Goal: Register for event/course

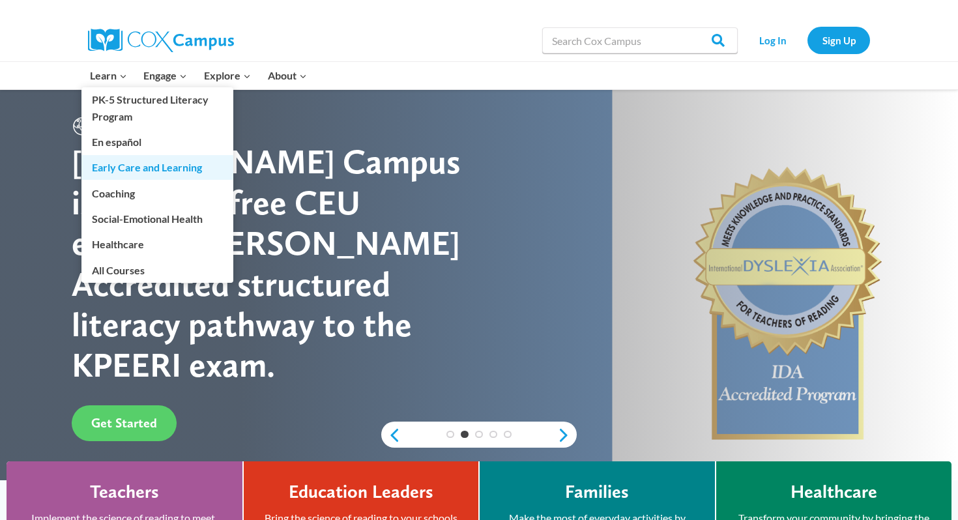
click at [139, 175] on link "Early Care and Learning" at bounding box center [157, 167] width 152 height 25
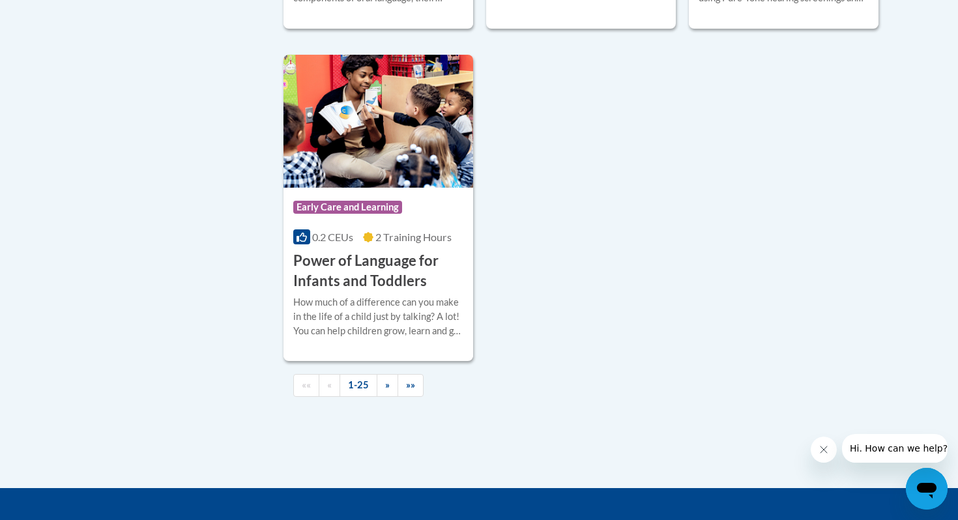
scroll to position [3269, 0]
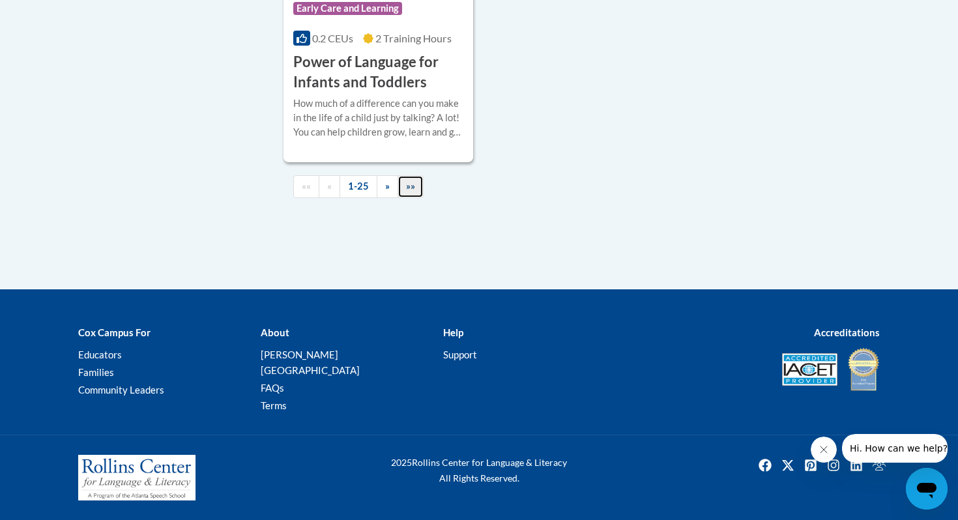
click at [400, 198] on link "»»" at bounding box center [411, 186] width 26 height 23
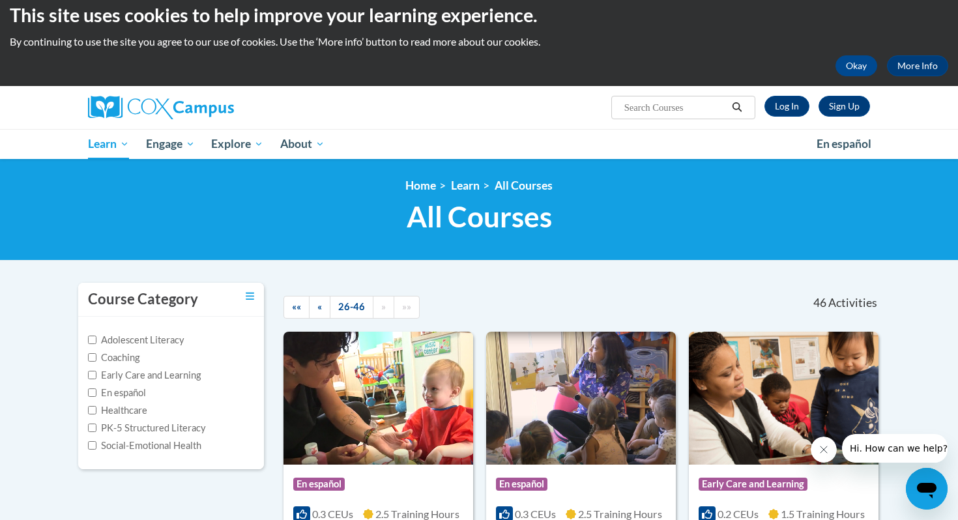
scroll to position [0, 0]
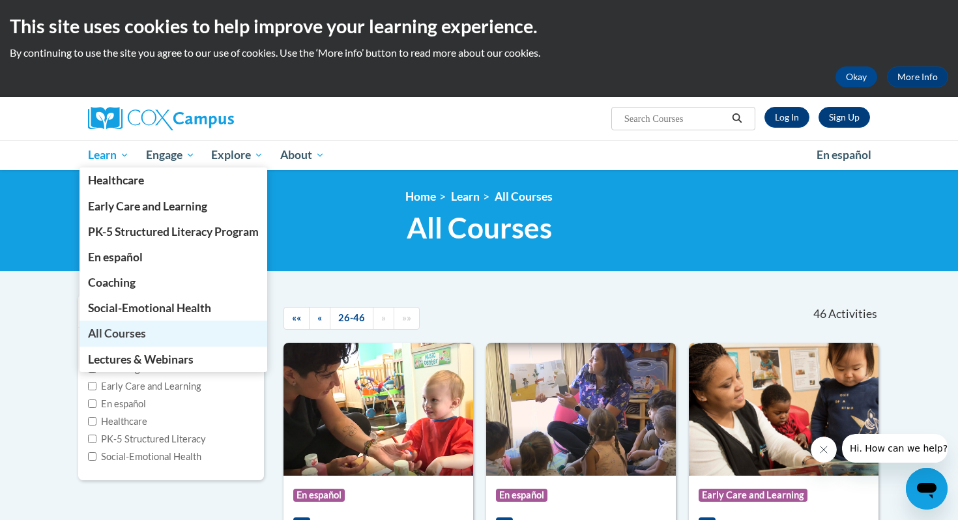
click at [128, 325] on link "All Courses" at bounding box center [174, 333] width 188 height 25
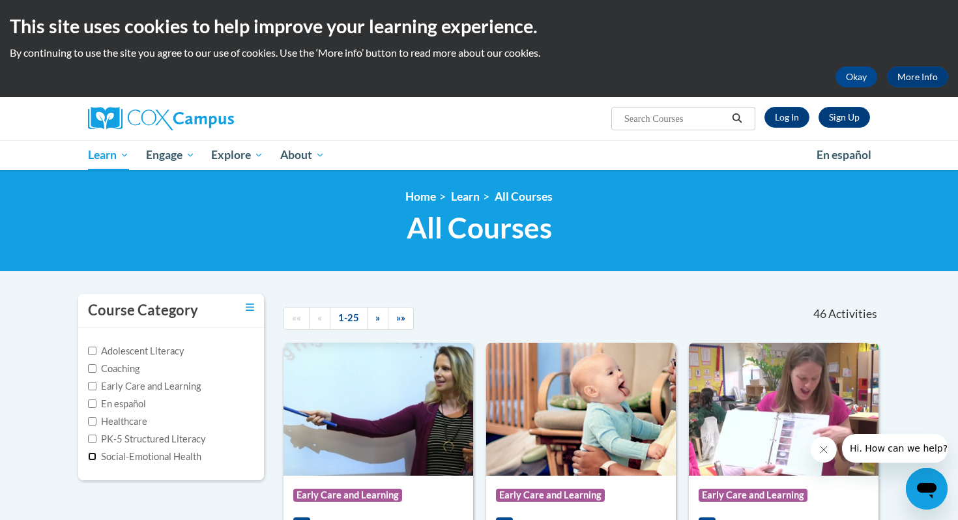
click at [94, 456] on input "Social-Emotional Health" at bounding box center [92, 456] width 8 height 8
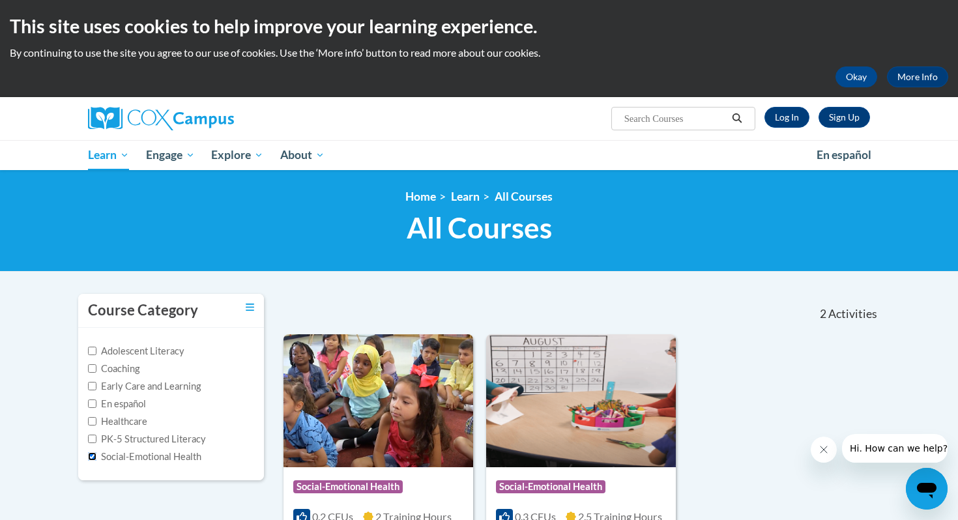
click at [94, 456] on input "Social-Emotional Health" at bounding box center [92, 456] width 8 height 8
checkbox input "false"
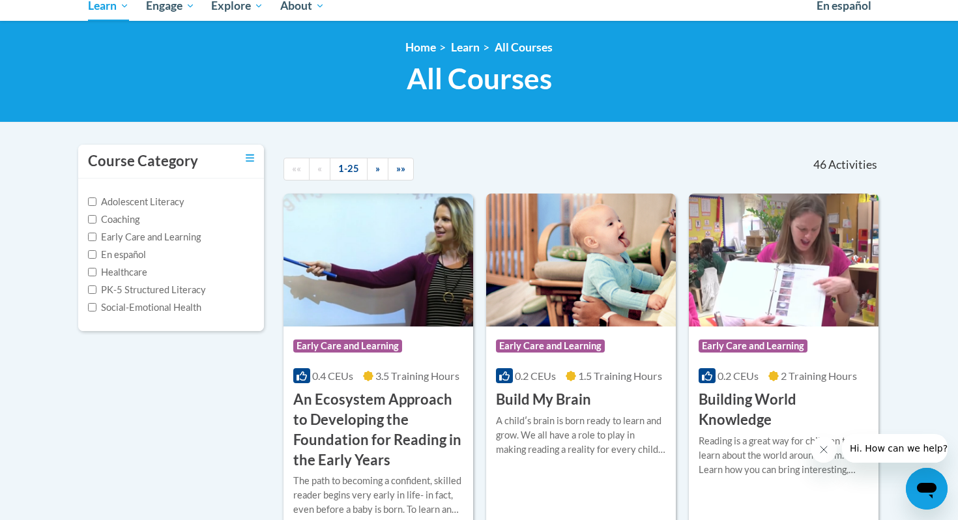
scroll to position [150, 0]
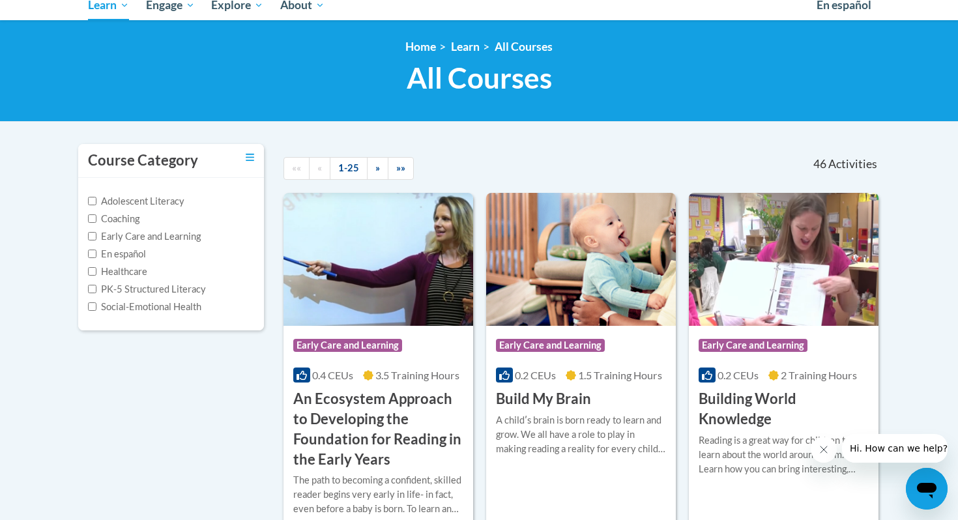
click at [97, 237] on label "Early Care and Learning" at bounding box center [144, 236] width 113 height 14
click at [96, 237] on input "Early Care and Learning" at bounding box center [92, 236] width 8 height 8
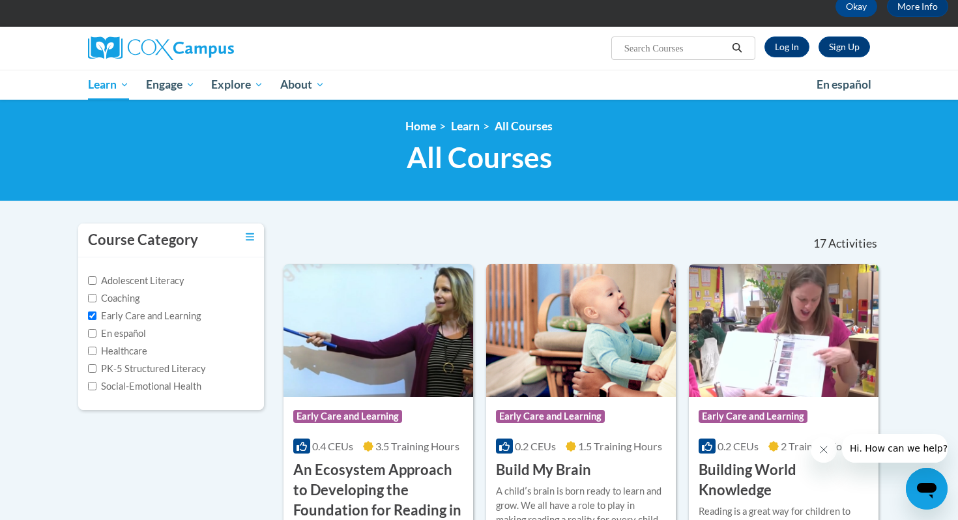
scroll to position [216, 0]
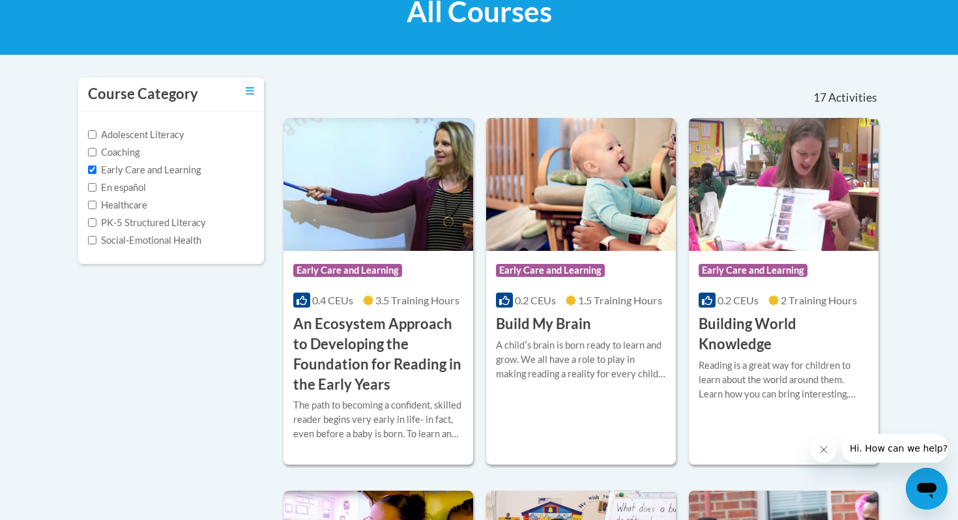
click at [96, 162] on div "Adolescent Literacy Coaching Early Care and Learning En español Healthcare PK-5…" at bounding box center [171, 188] width 166 height 120
click at [94, 170] on input "Early Care and Learning" at bounding box center [92, 170] width 8 height 8
checkbox input "false"
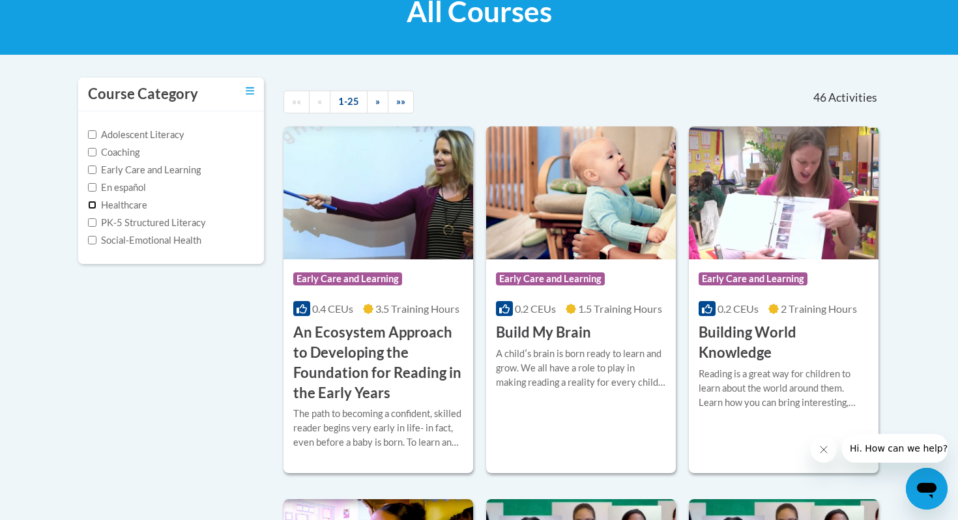
click at [91, 201] on input "Healthcare" at bounding box center [92, 205] width 8 height 8
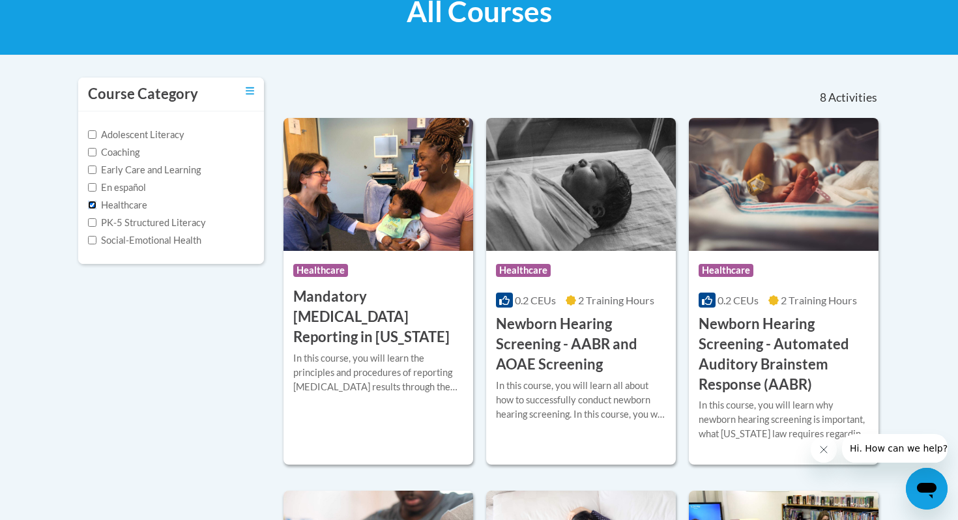
click at [91, 201] on input "Healthcare" at bounding box center [92, 205] width 8 height 8
checkbox input "false"
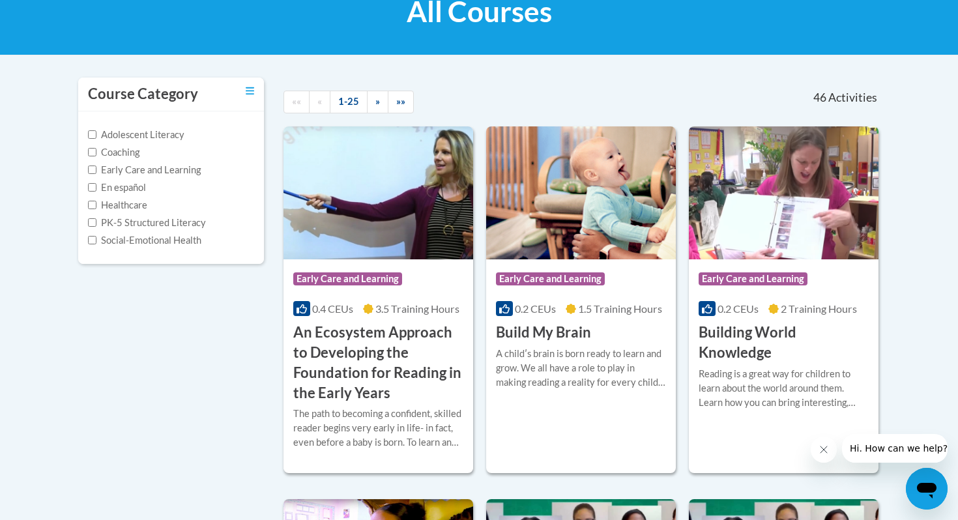
click at [92, 233] on label "Social-Emotional Health" at bounding box center [144, 240] width 113 height 14
click at [92, 236] on input "Social-Emotional Health" at bounding box center [92, 240] width 8 height 8
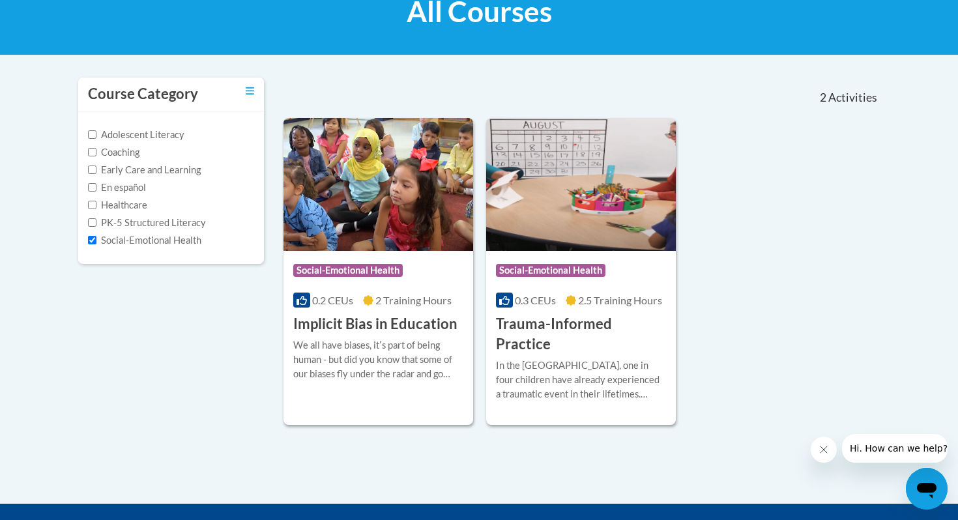
click at [92, 233] on label "Social-Emotional Health" at bounding box center [144, 240] width 113 height 14
click at [92, 236] on input "Social-Emotional Health" at bounding box center [92, 240] width 8 height 8
checkbox input "false"
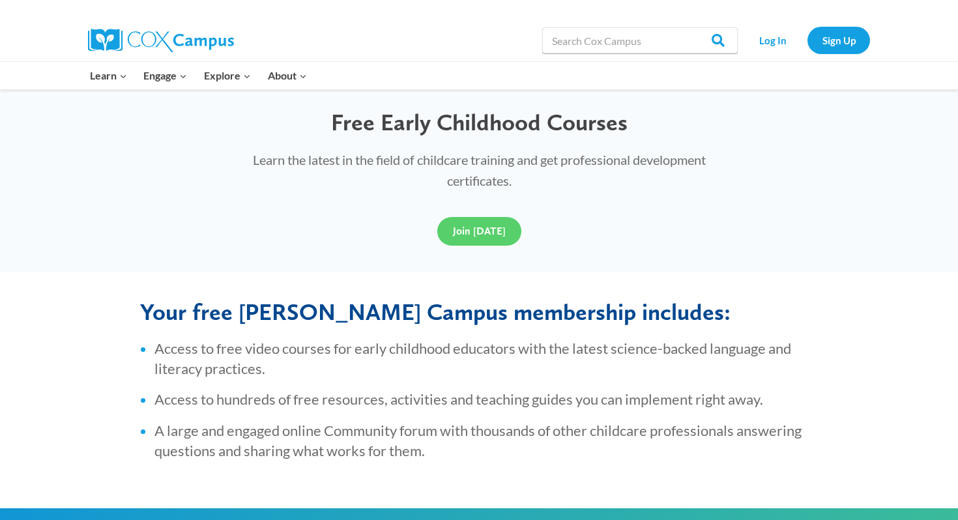
scroll to position [340, 0]
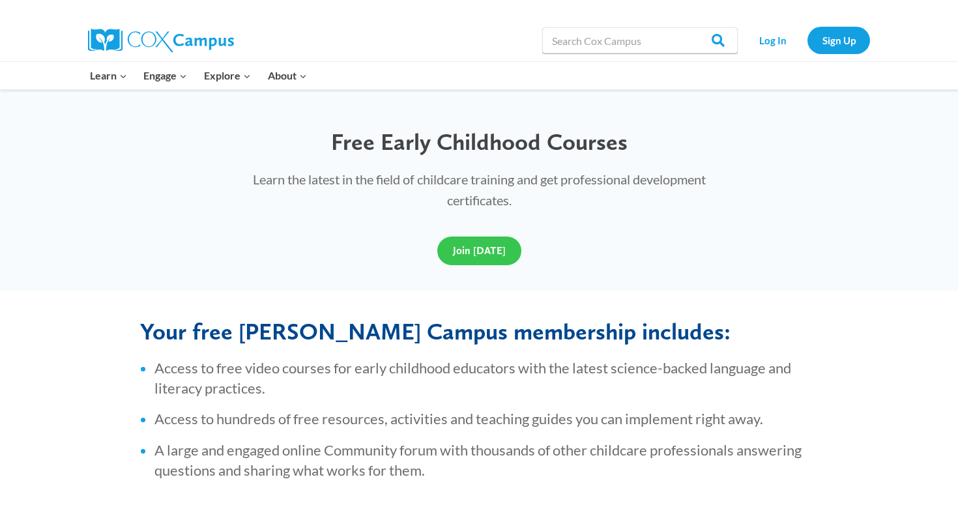
click at [456, 244] on link "Join Today" at bounding box center [479, 251] width 84 height 29
click at [838, 49] on link "Sign Up" at bounding box center [838, 40] width 63 height 27
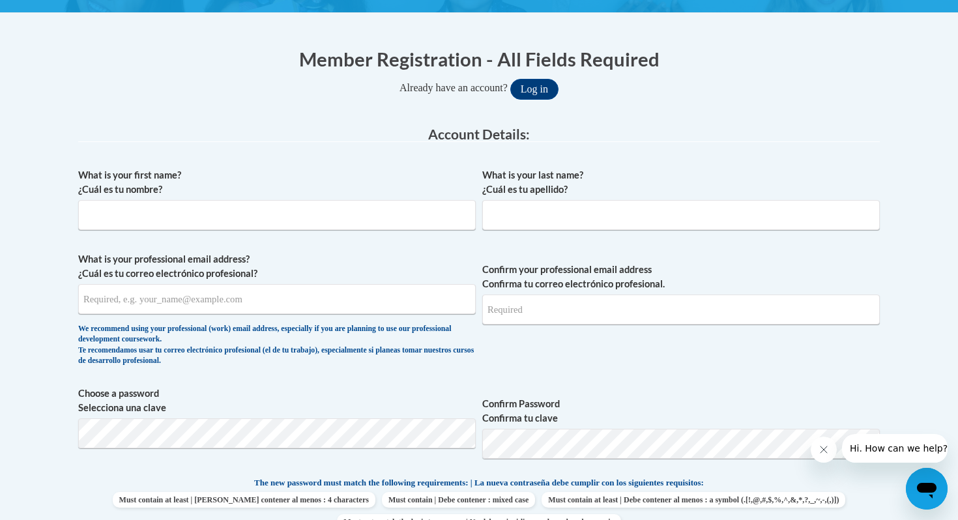
scroll to position [209, 0]
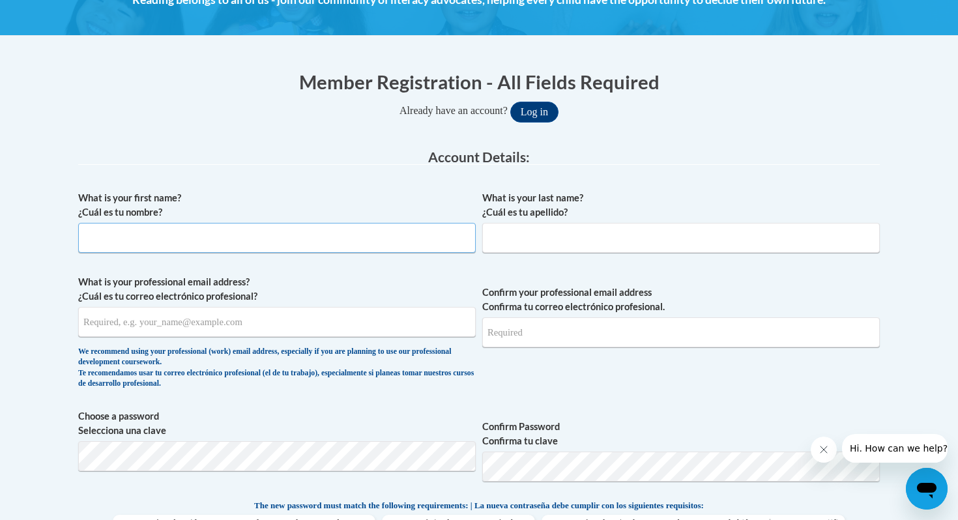
click at [469, 240] on input "What is your first name? ¿Cuál es tu nombre?" at bounding box center [277, 238] width 398 height 30
type input "Abby"
type input "March"
type input "abbyhm08@gmail.com"
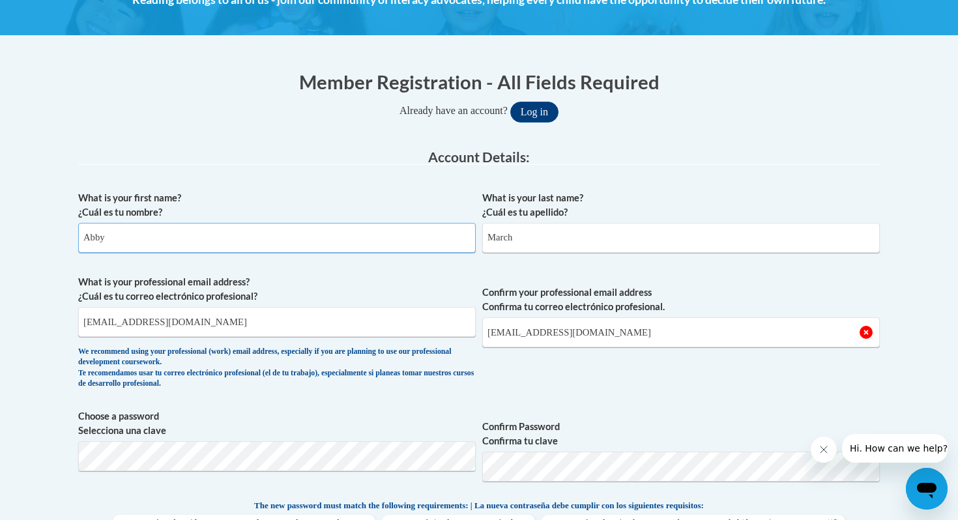
scroll to position [328, 0]
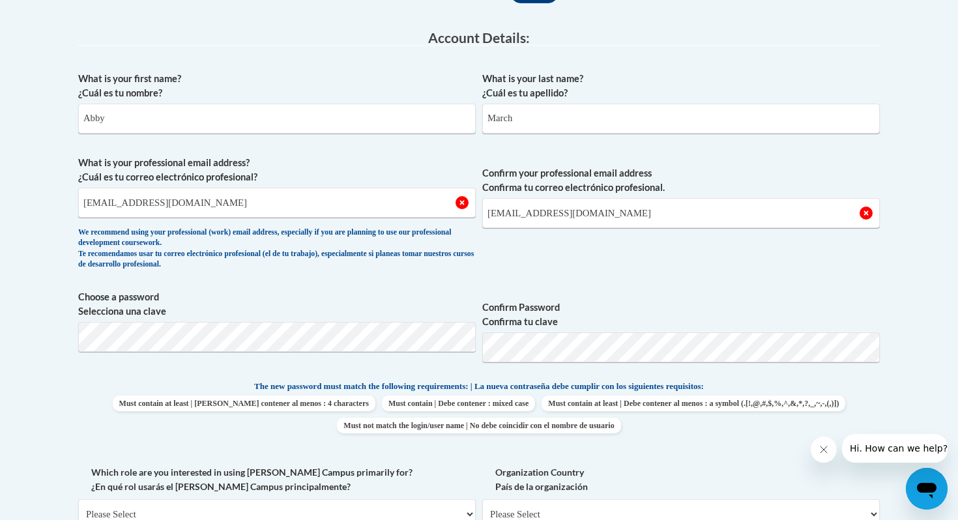
click at [684, 330] on span "Confirm Password Confirma tu clave" at bounding box center [681, 331] width 398 height 83
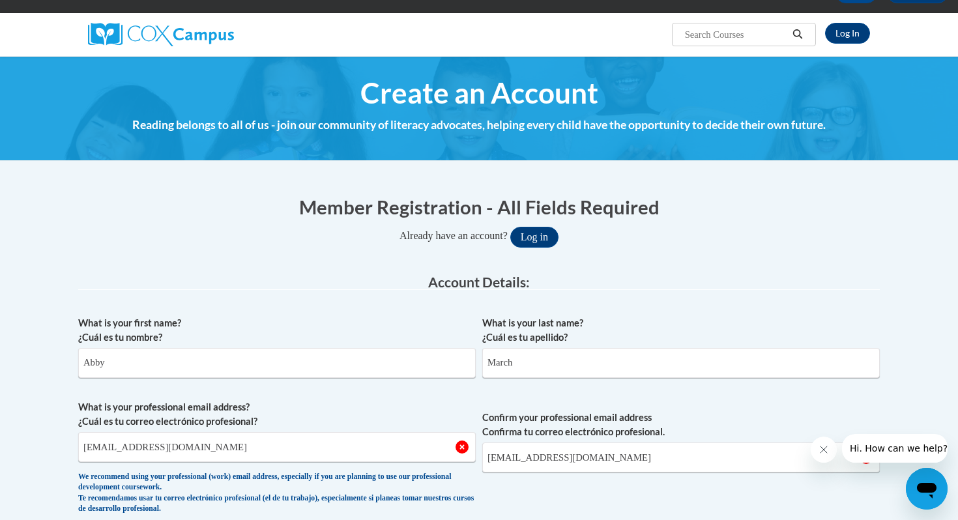
scroll to position [0, 0]
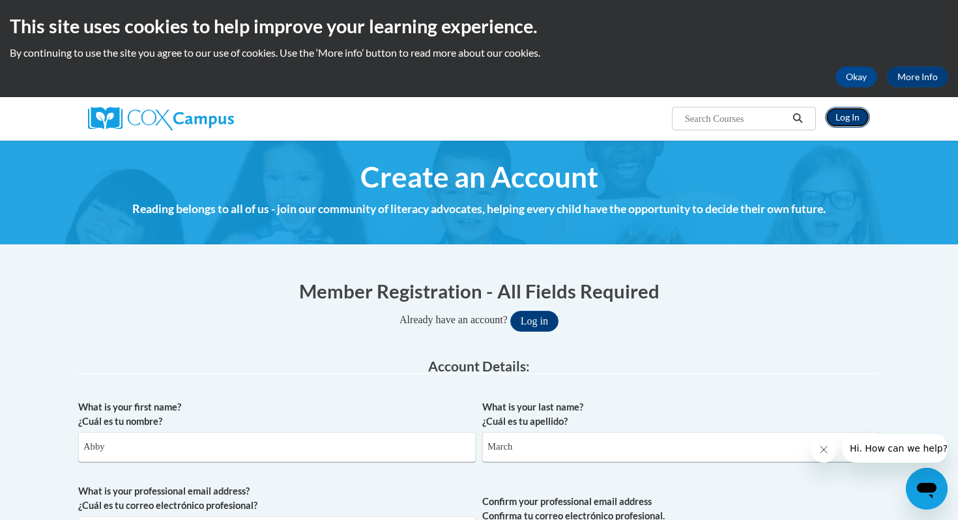
click at [867, 118] on link "Log In" at bounding box center [847, 117] width 45 height 21
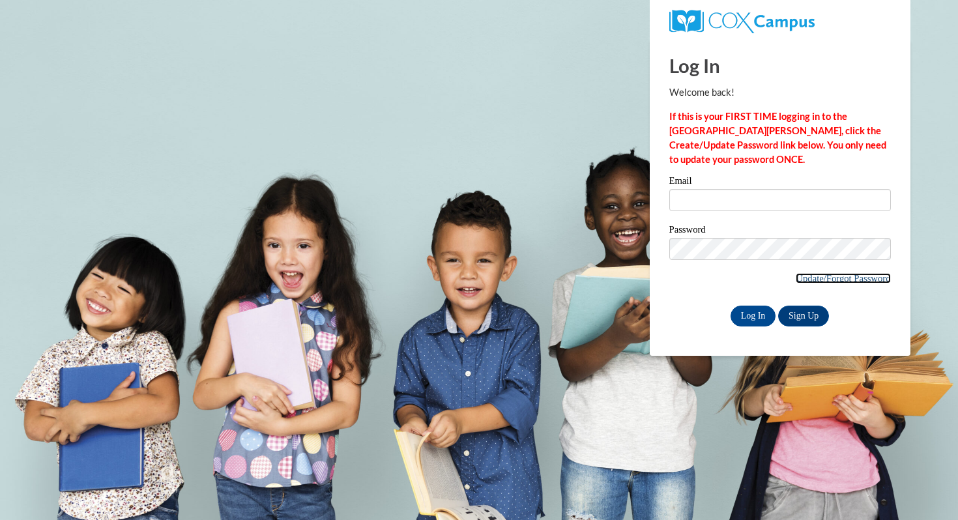
click at [801, 279] on link "Update/Forgot Password" at bounding box center [843, 278] width 94 height 10
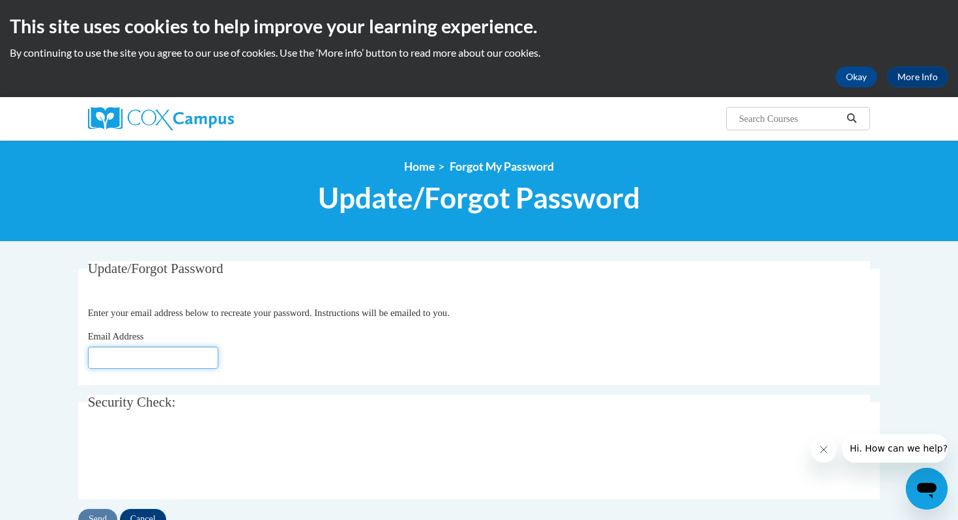
click at [178, 347] on input "Email Address" at bounding box center [153, 358] width 130 height 22
type input "[EMAIL_ADDRESS][DOMAIN_NAME]"
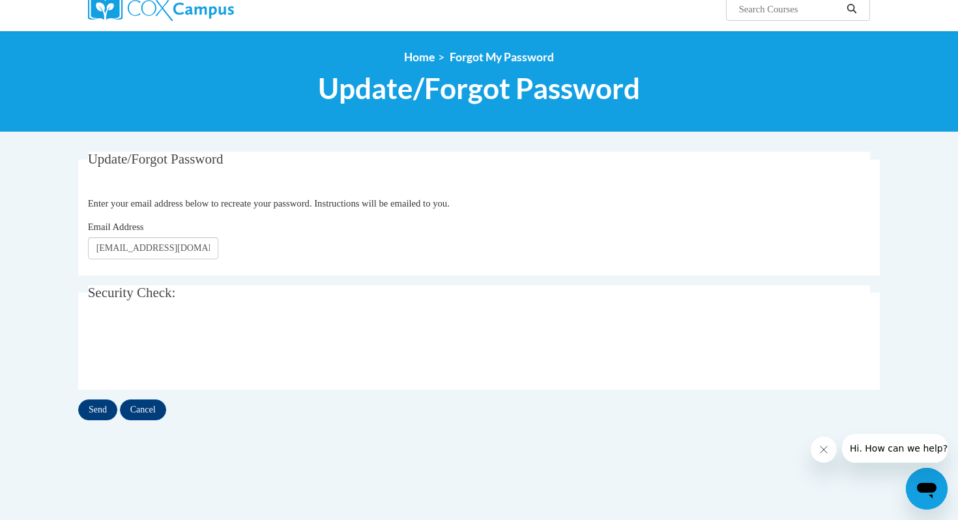
scroll to position [111, 0]
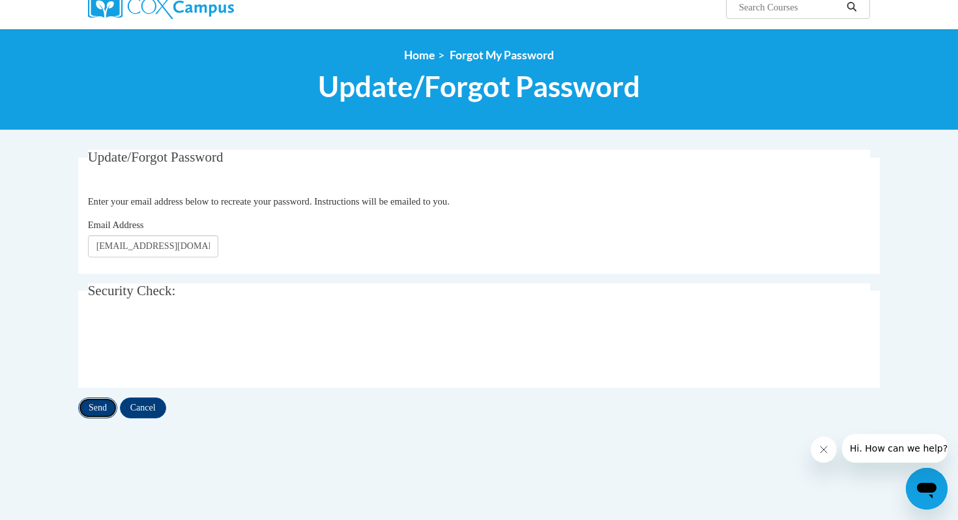
click at [103, 407] on input "Send" at bounding box center [97, 408] width 39 height 21
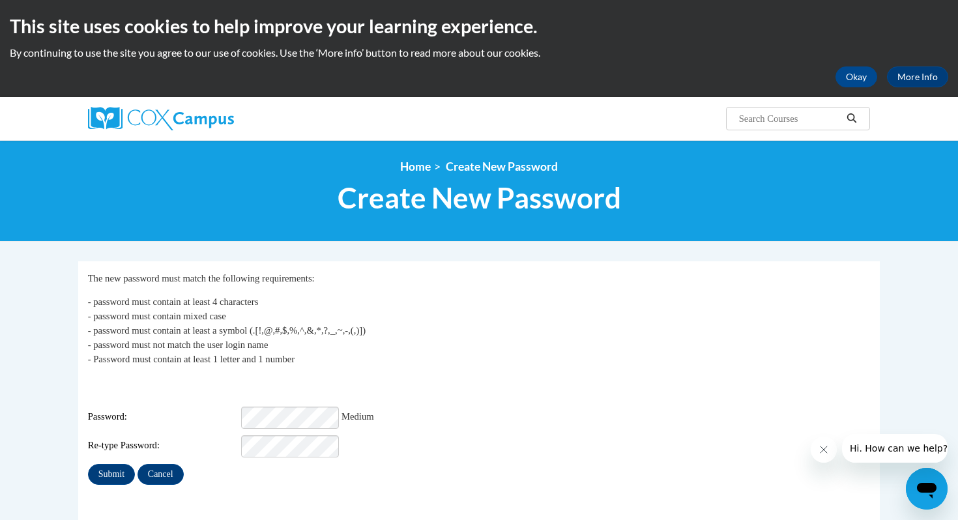
click at [113, 448] on div "My Password The new password must match the following requirements: - password …" at bounding box center [479, 378] width 783 height 214
click at [113, 467] on input "Submit" at bounding box center [111, 474] width 47 height 21
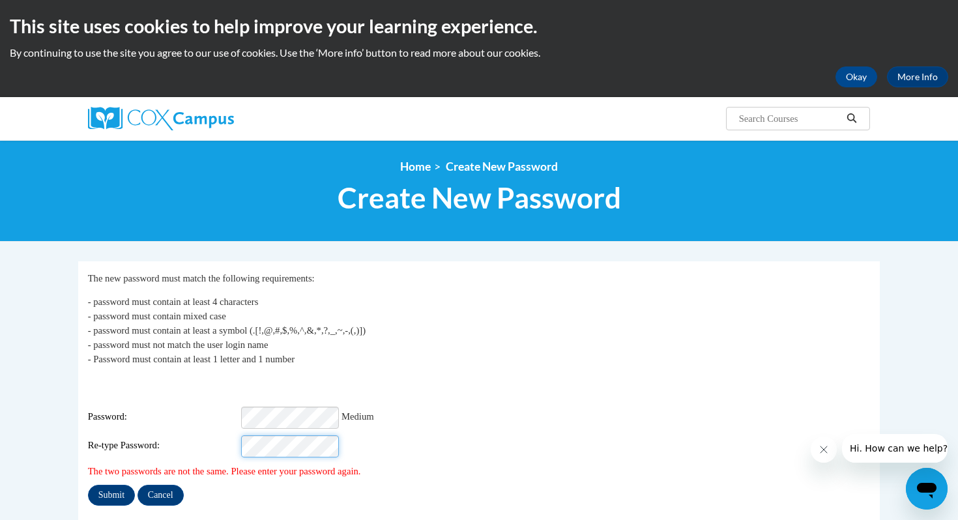
click at [88, 485] on input "Submit" at bounding box center [111, 495] width 47 height 21
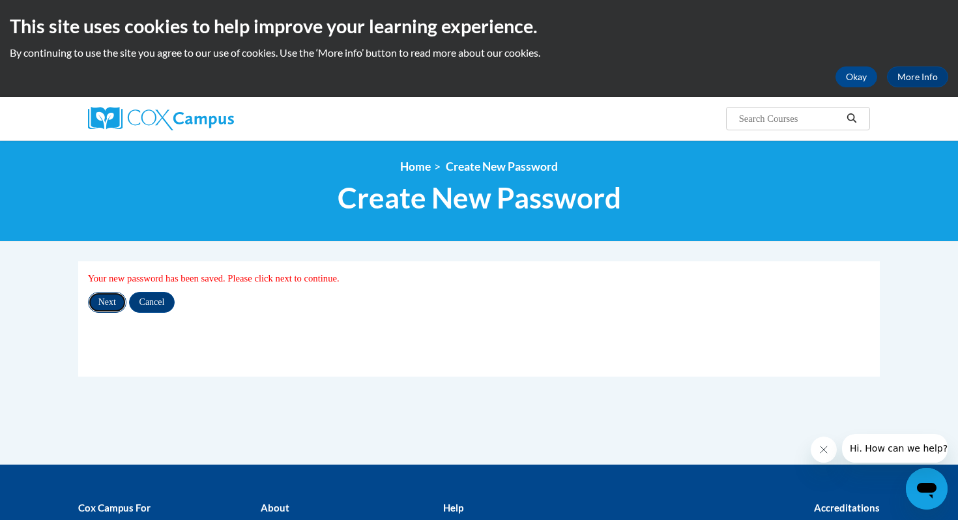
click at [120, 302] on input "Next" at bounding box center [107, 302] width 38 height 21
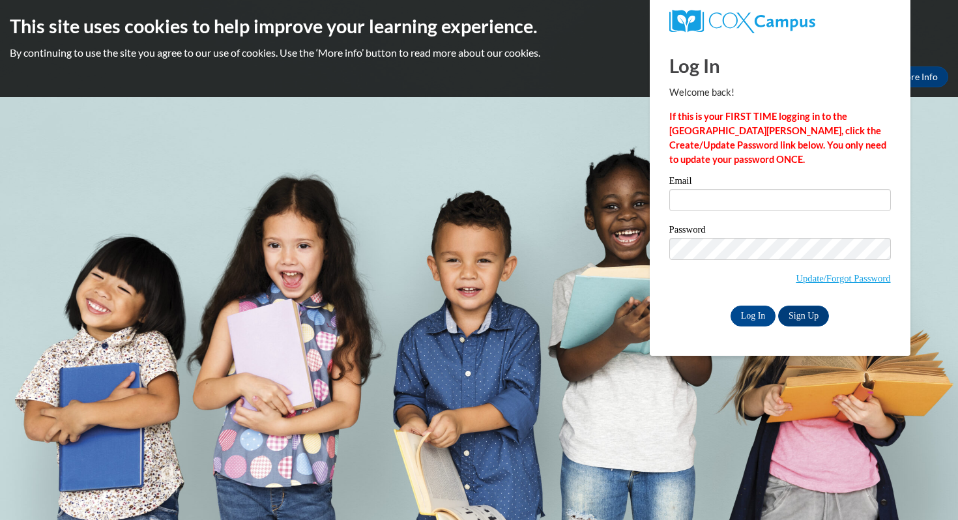
type input "abbyhm08@gmail.com"
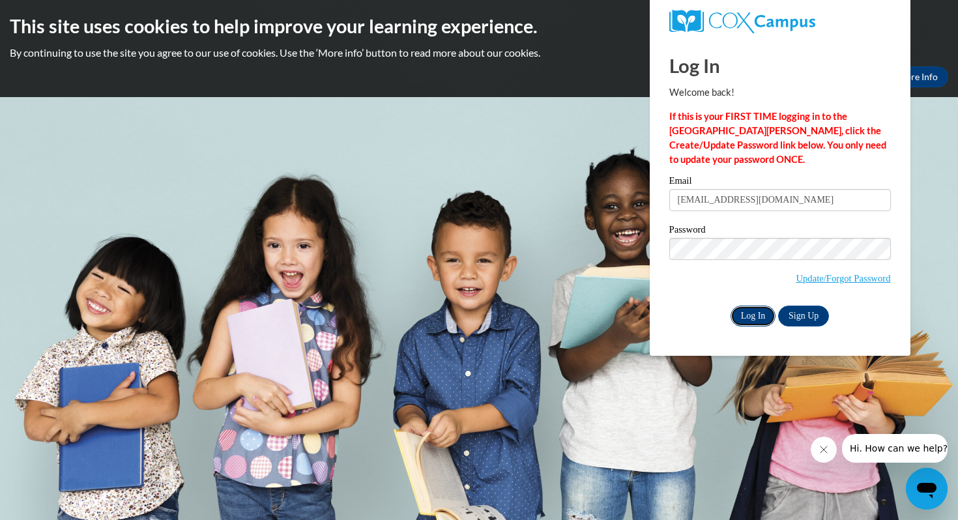
click at [759, 312] on input "Log In" at bounding box center [754, 316] width 46 height 21
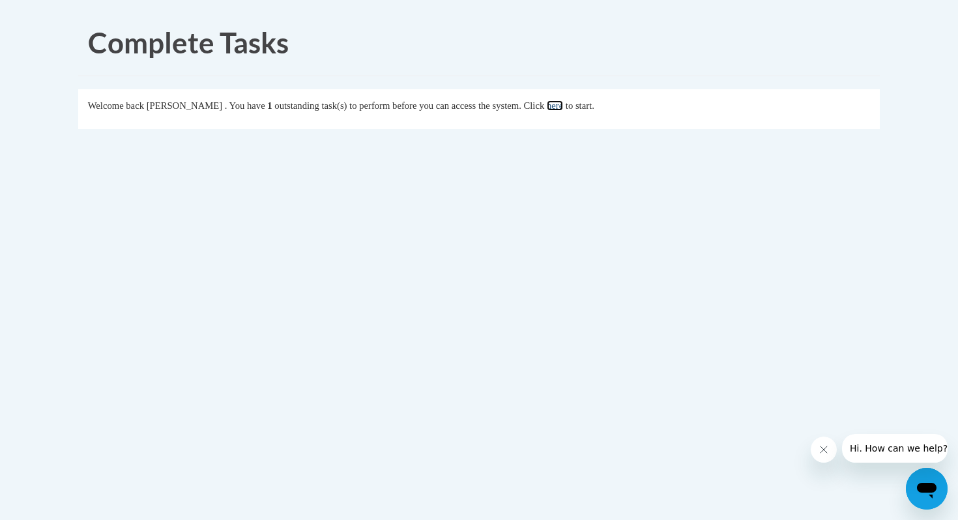
click at [563, 106] on link "here" at bounding box center [555, 105] width 16 height 10
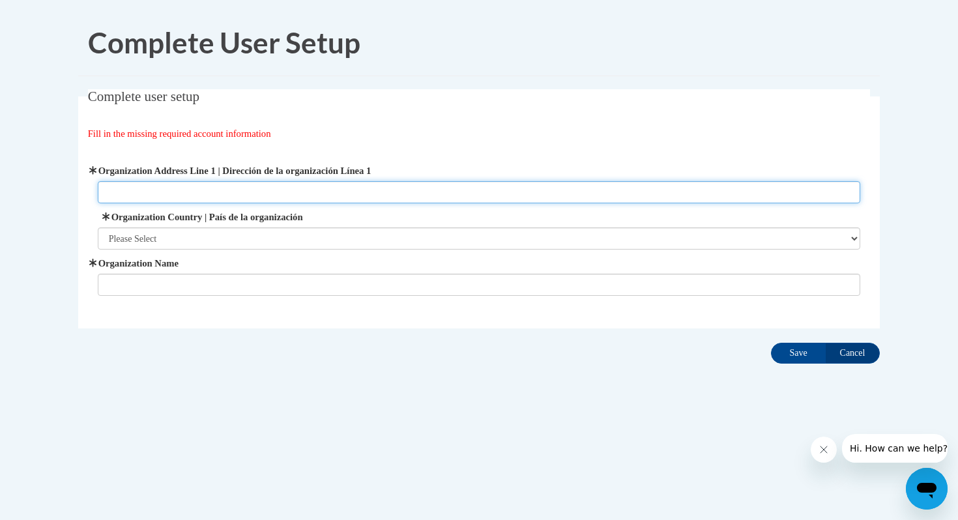
click at [412, 197] on input "Organization Address Line 1 | Dirección de la organización Línea 1" at bounding box center [479, 192] width 763 height 22
click at [412, 198] on input "Organization Address Line 1 | Dirección de la organización Línea 1" at bounding box center [479, 192] width 763 height 22
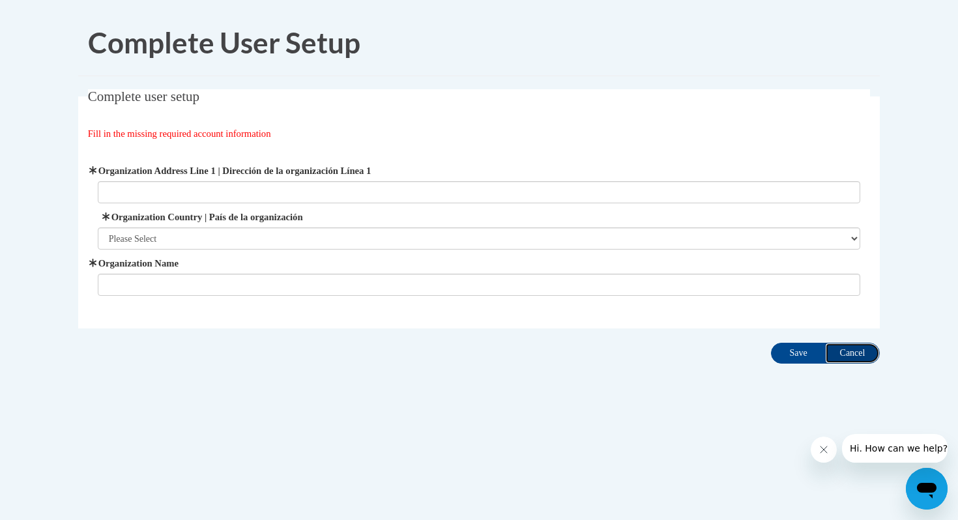
click at [848, 362] on input "Cancel" at bounding box center [852, 353] width 55 height 21
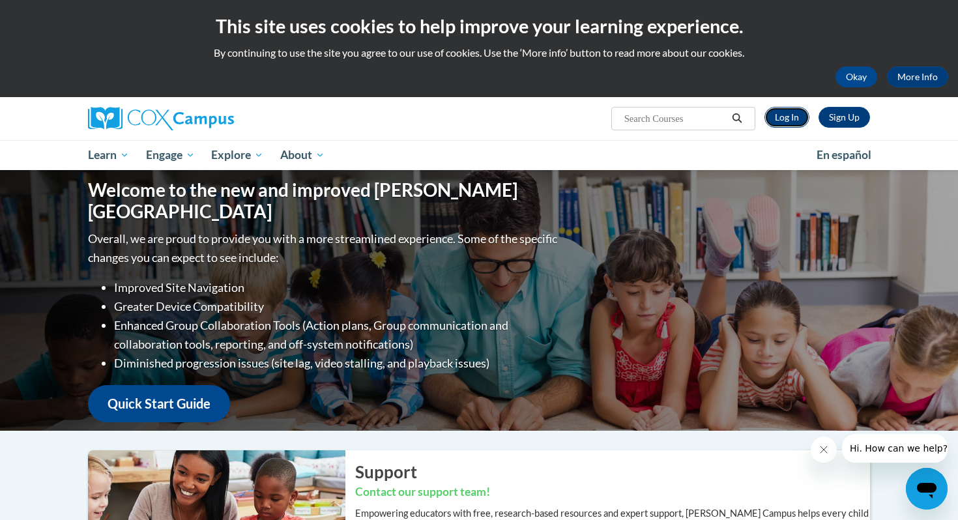
click at [795, 109] on link "Log In" at bounding box center [786, 117] width 45 height 21
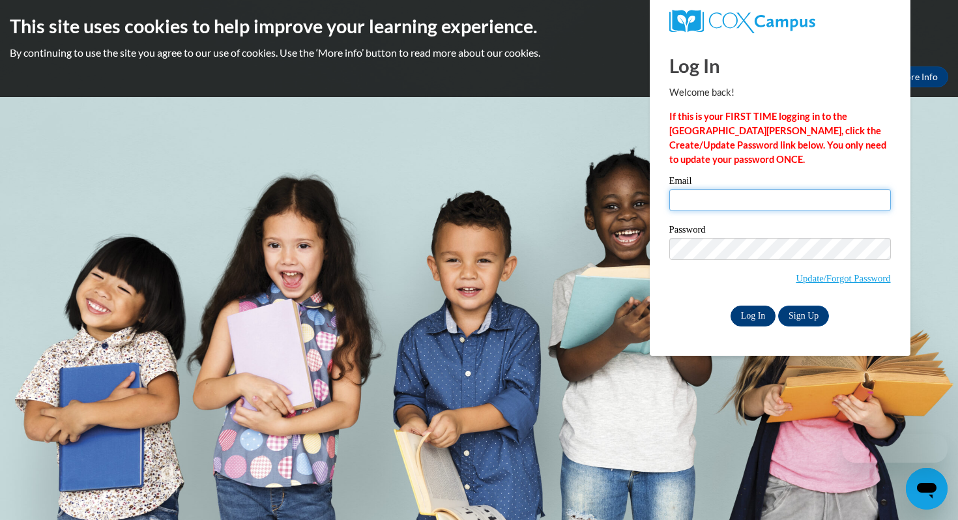
type input "abbyhm08@gmail.com"
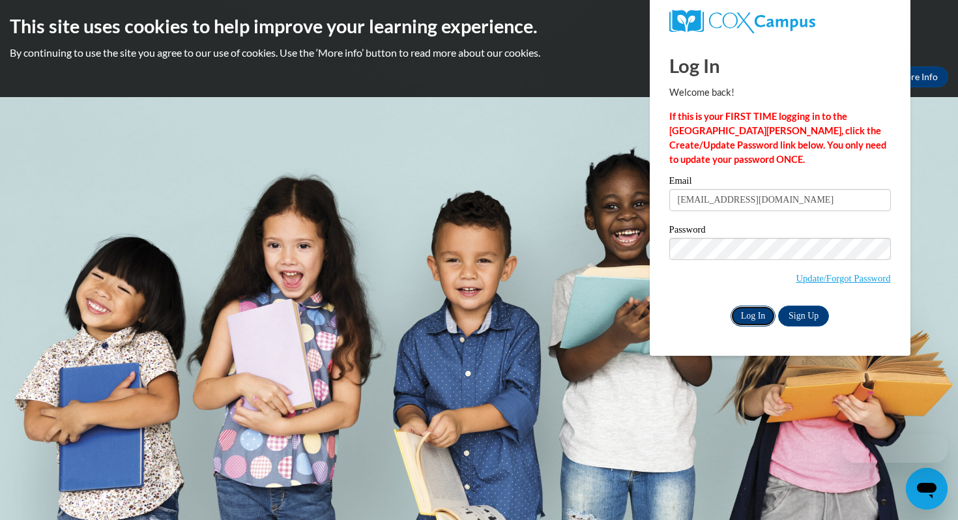
click at [764, 307] on input "Log In" at bounding box center [754, 316] width 46 height 21
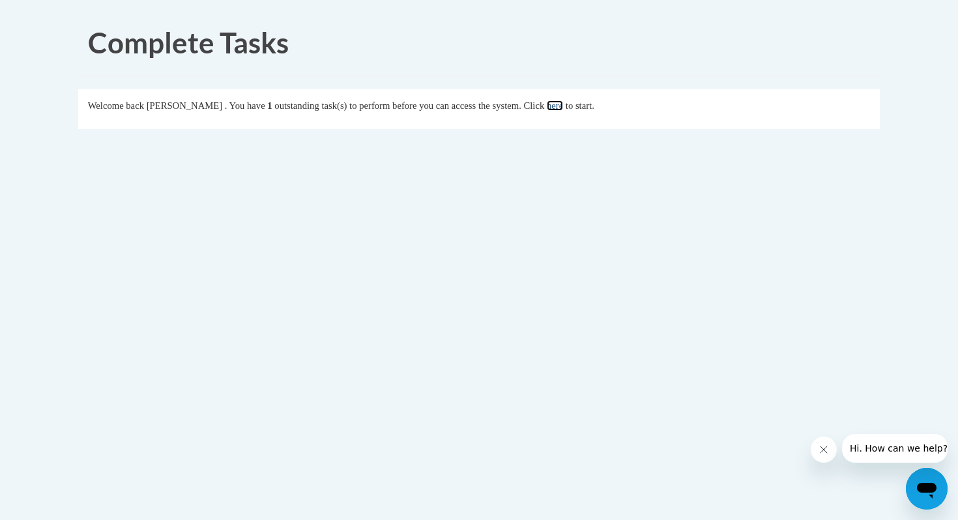
click at [563, 106] on link "here" at bounding box center [555, 105] width 16 height 10
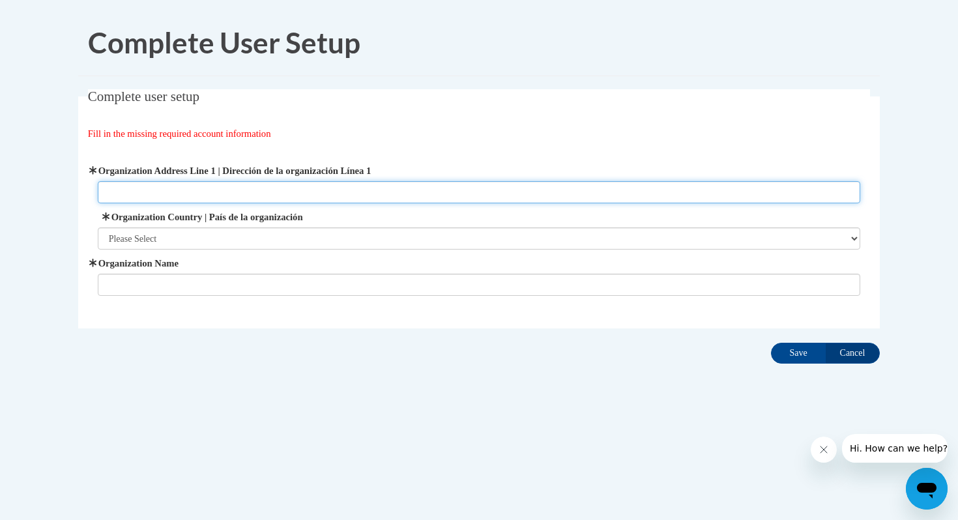
click at [472, 189] on input "Organization Address Line 1 | Dirección de la organización Línea 1" at bounding box center [479, 192] width 763 height 22
type input "q"
type input "[STREET_ADDRESS][PERSON_NAME]"
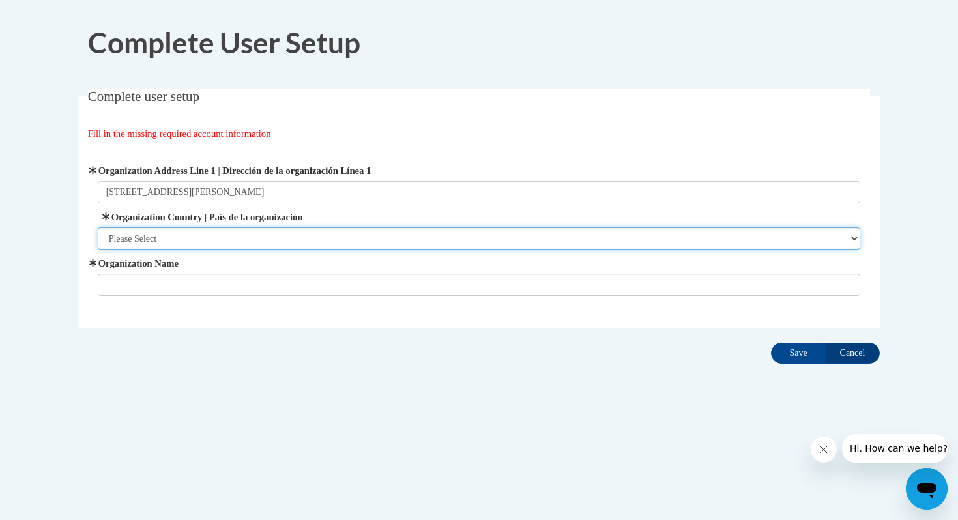
click at [552, 244] on select "Please Select [GEOGRAPHIC_DATA] | [GEOGRAPHIC_DATA] Outside of [GEOGRAPHIC_DATA…" at bounding box center [479, 238] width 763 height 22
select select "ad49bcad-a171-4b2e-b99c-48b446064914"
click at [98, 227] on select "Please Select [GEOGRAPHIC_DATA] | [GEOGRAPHIC_DATA] Outside of [GEOGRAPHIC_DATA…" at bounding box center [479, 238] width 763 height 22
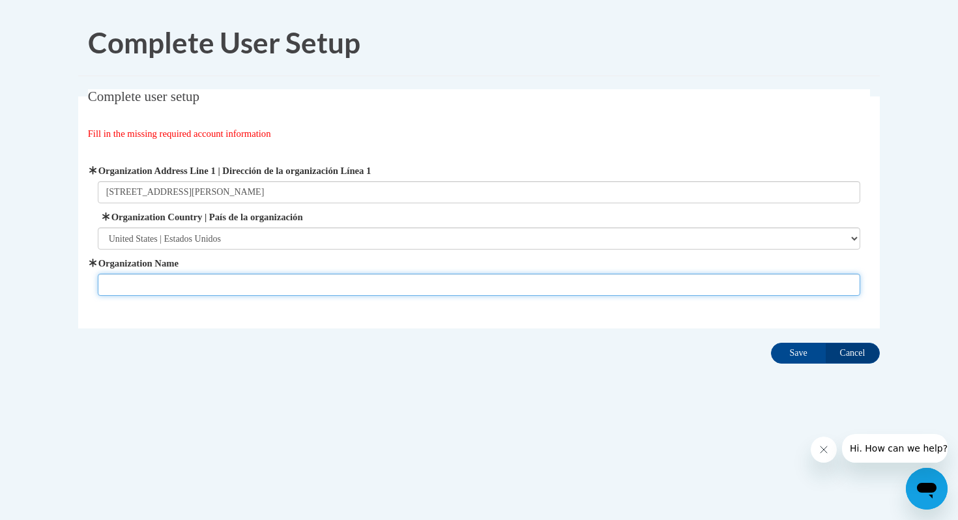
click at [544, 285] on input "Organization Name" at bounding box center [479, 285] width 763 height 22
type input "The Learning Center"
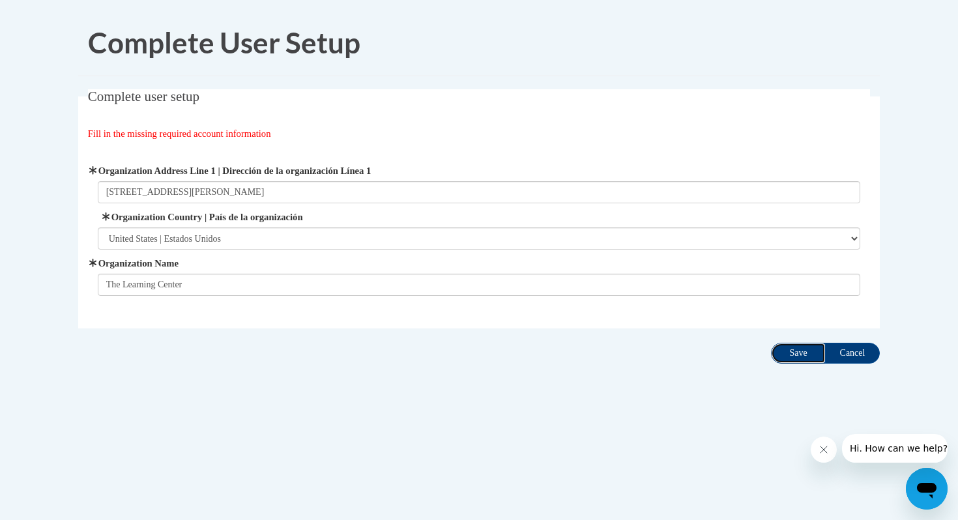
click at [796, 360] on input "Save" at bounding box center [798, 353] width 55 height 21
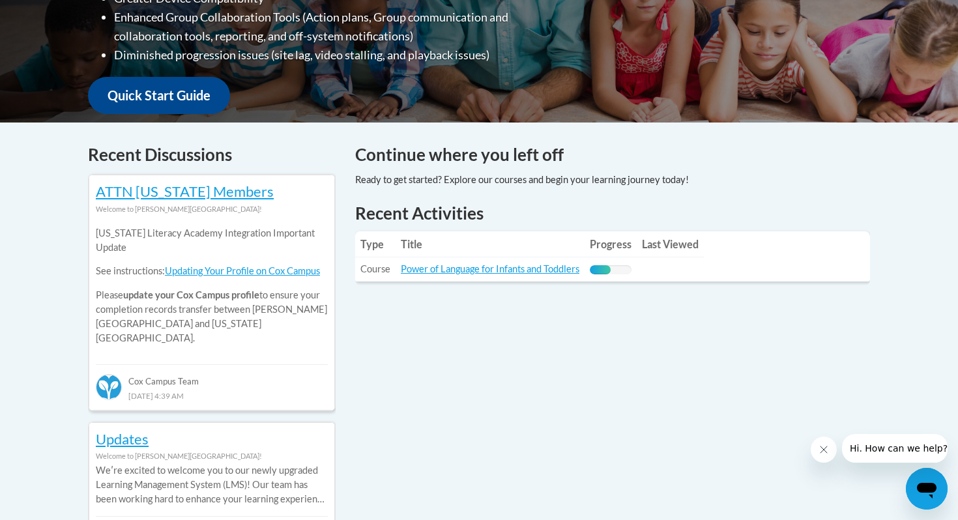
scroll to position [484, 0]
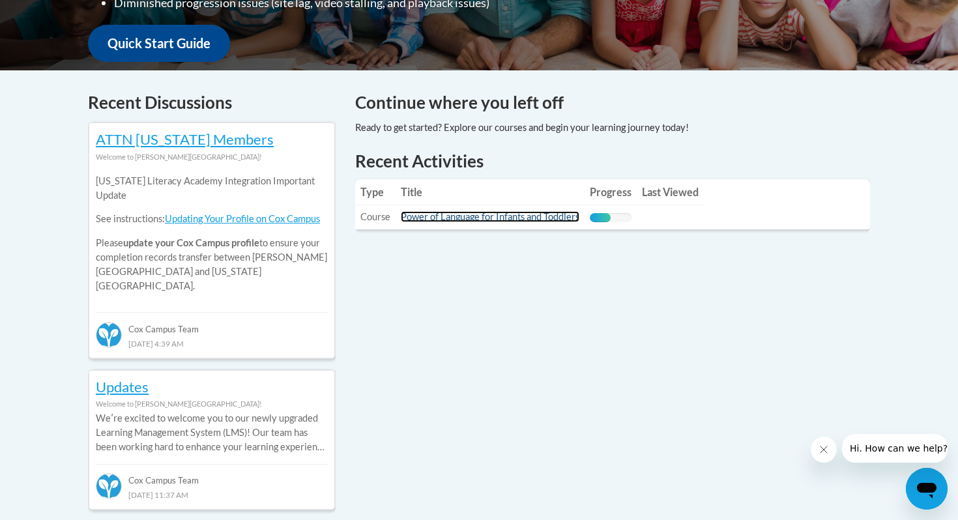
click at [528, 220] on link "Power of Language for Infants and Toddlers" at bounding box center [490, 216] width 179 height 11
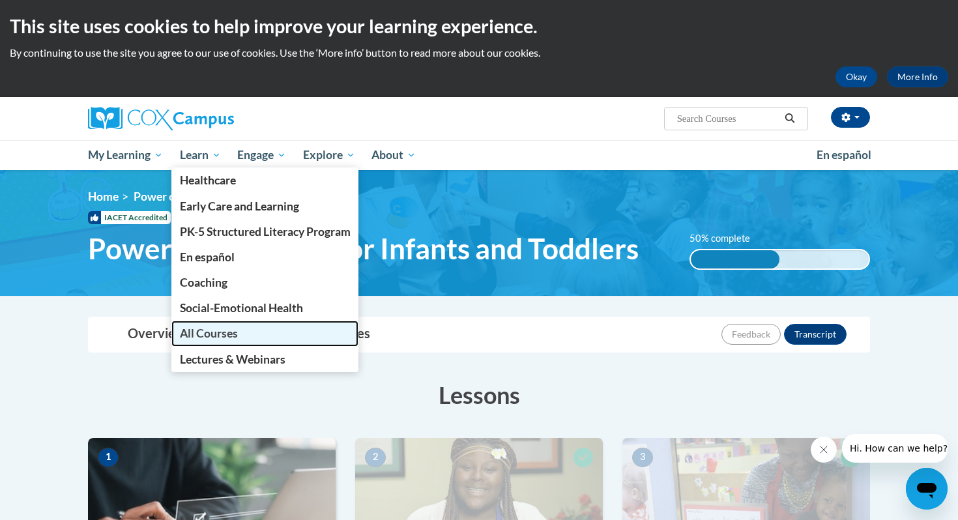
click at [230, 330] on span "All Courses" at bounding box center [209, 333] width 58 height 14
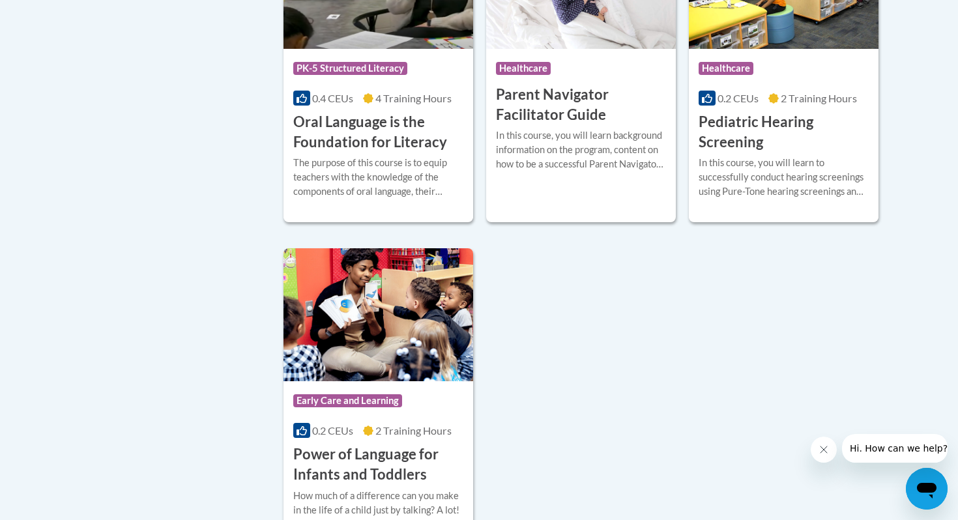
scroll to position [3268, 0]
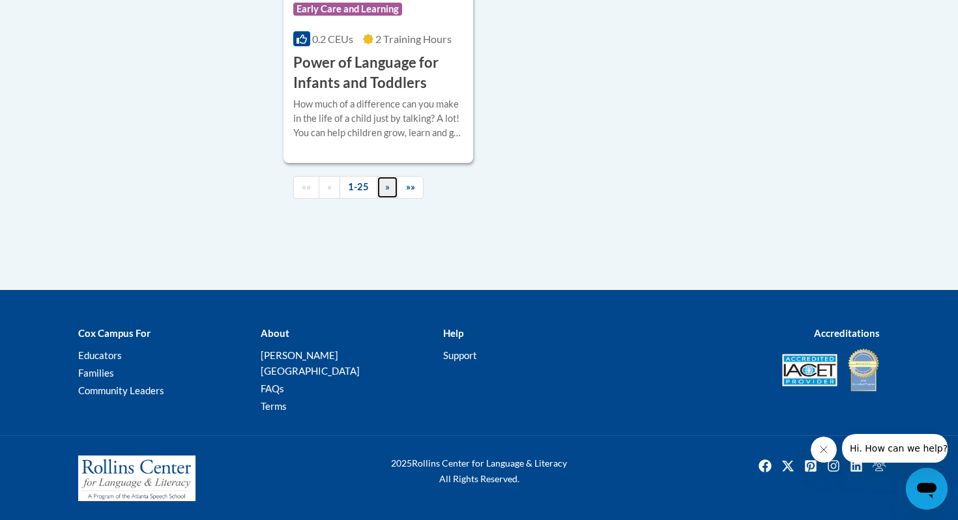
click at [385, 192] on span "»" at bounding box center [387, 186] width 5 height 11
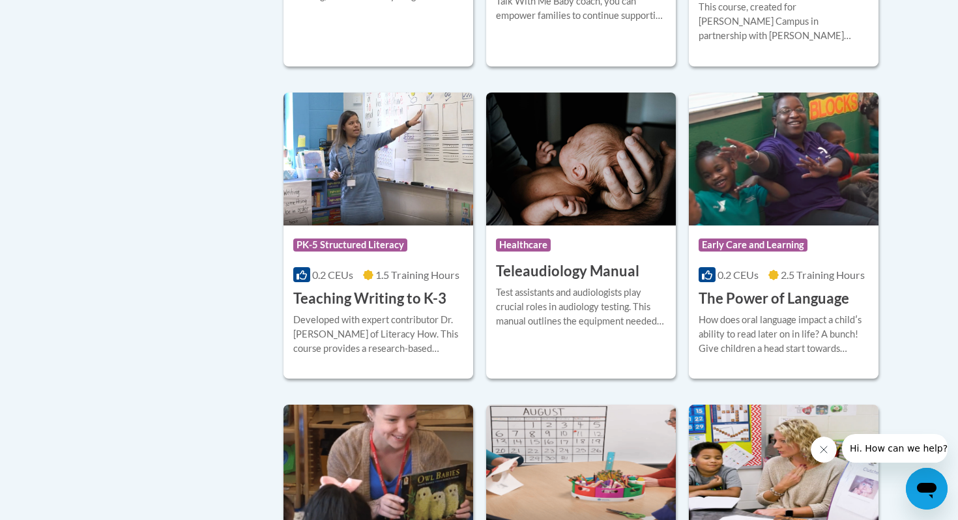
scroll to position [2179, 0]
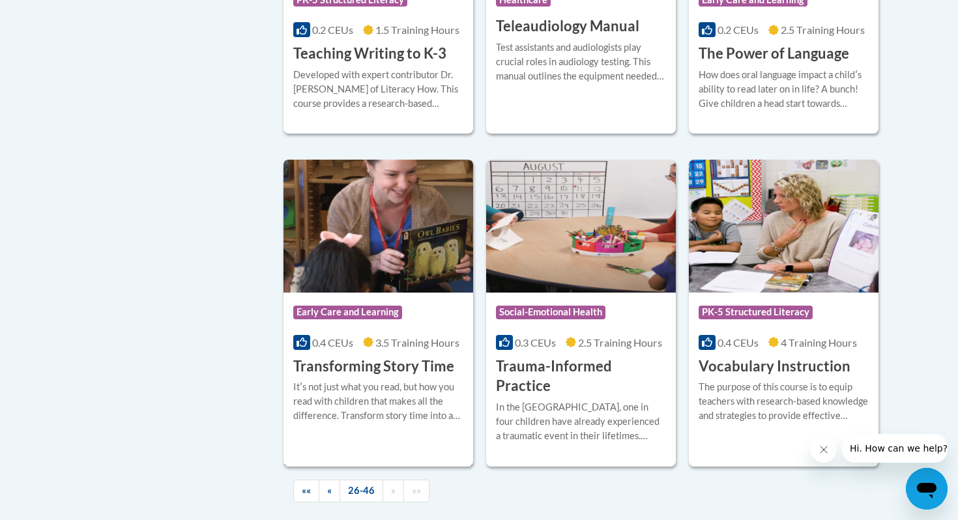
click at [377, 356] on h3 "Transforming Story Time" at bounding box center [373, 366] width 161 height 20
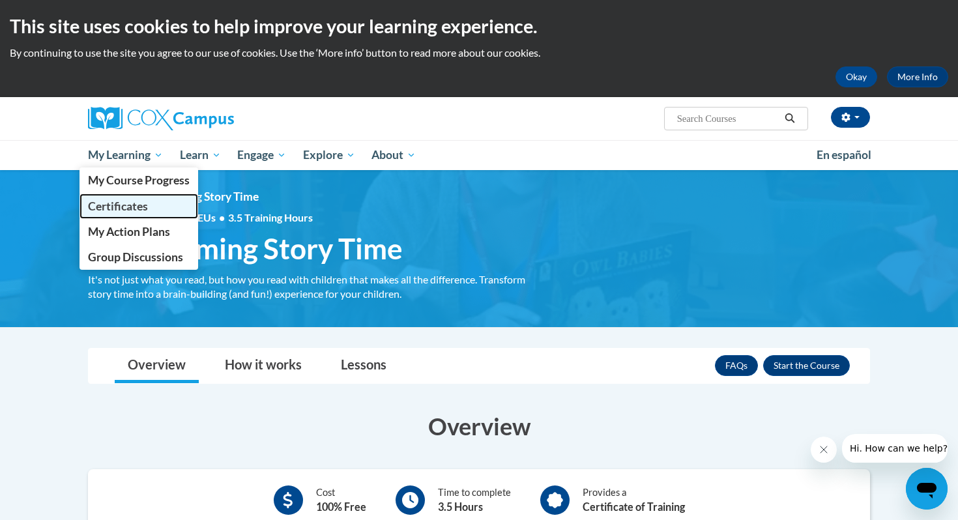
click at [148, 209] on span "Certificates" at bounding box center [118, 206] width 60 height 14
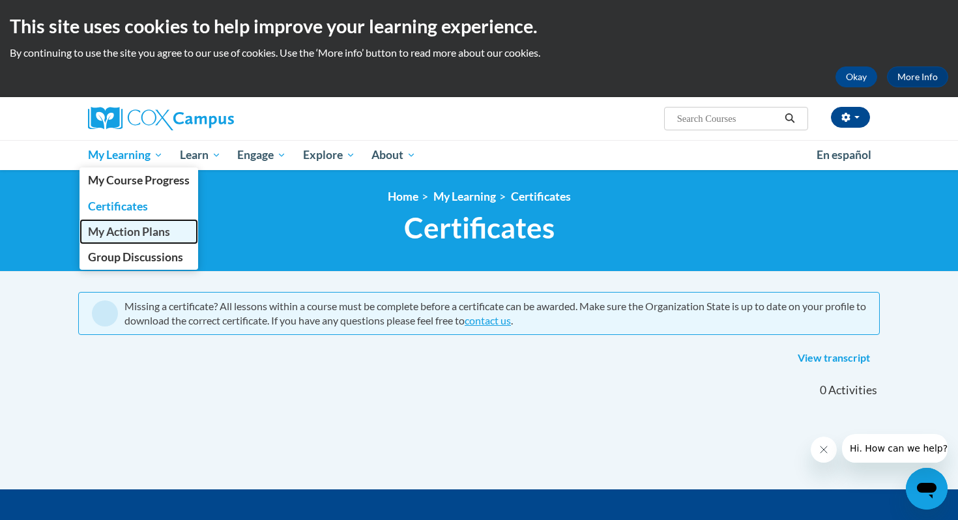
click at [142, 240] on link "My Action Plans" at bounding box center [139, 231] width 119 height 25
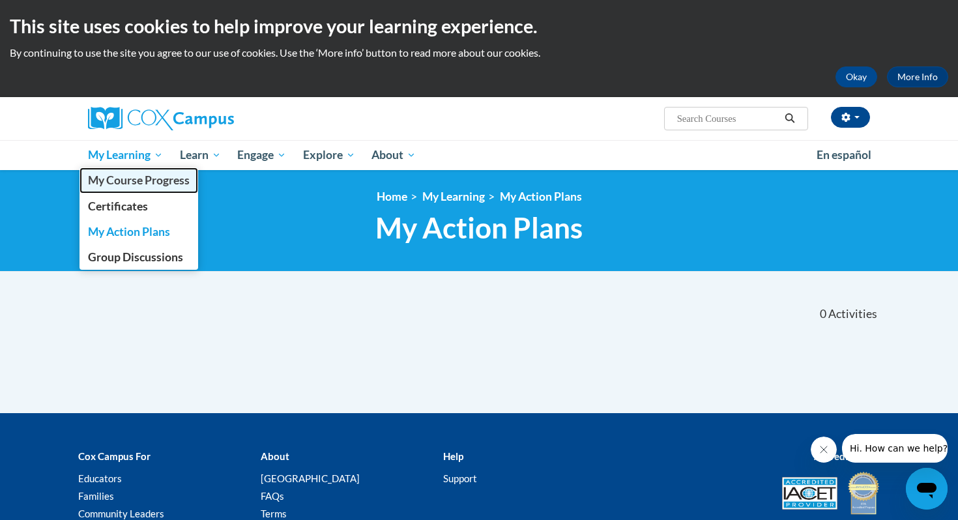
click at [139, 192] on link "My Course Progress" at bounding box center [139, 179] width 119 height 25
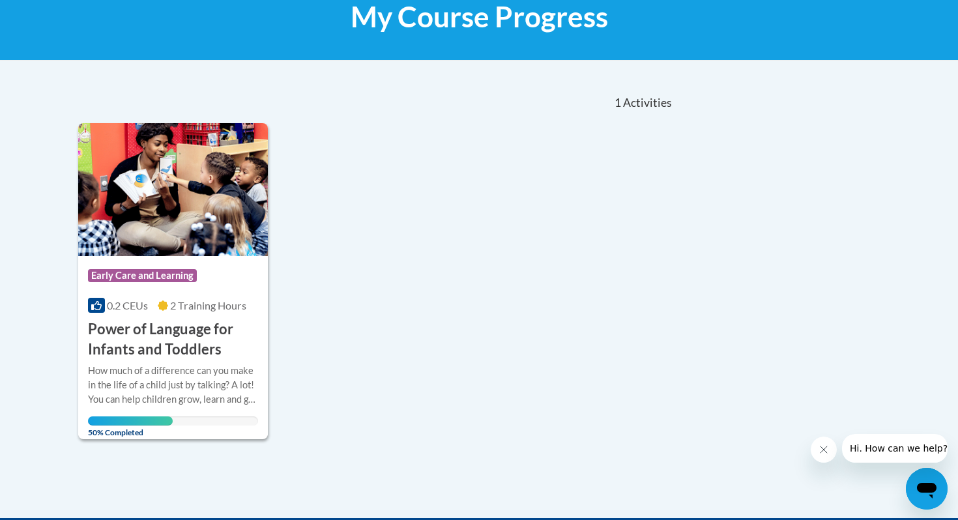
scroll to position [220, 0]
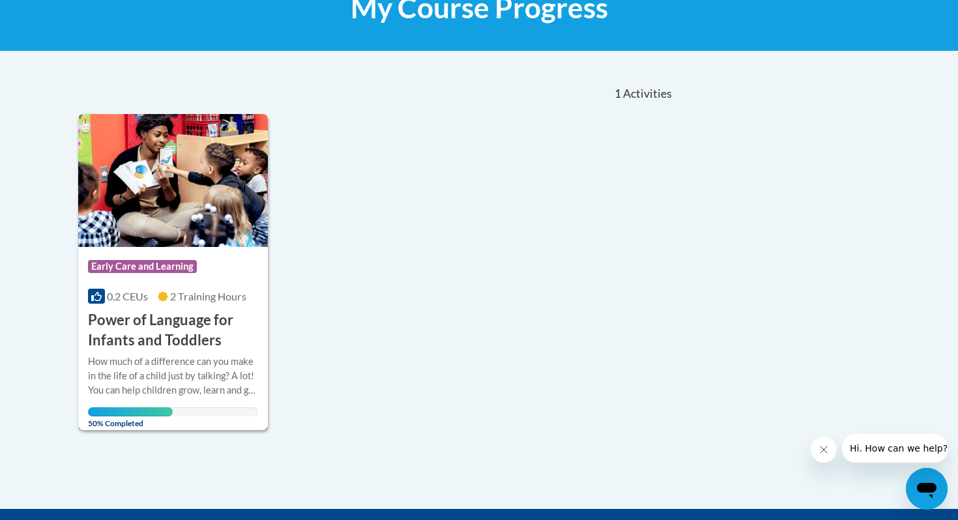
click at [207, 344] on h3 "Power of Language for Infants and Toddlers" at bounding box center [173, 330] width 170 height 40
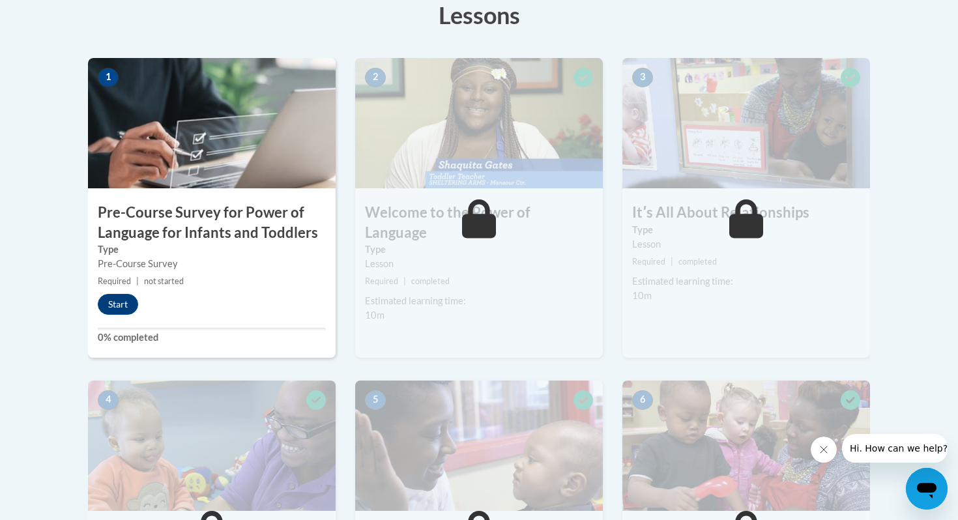
scroll to position [344, 0]
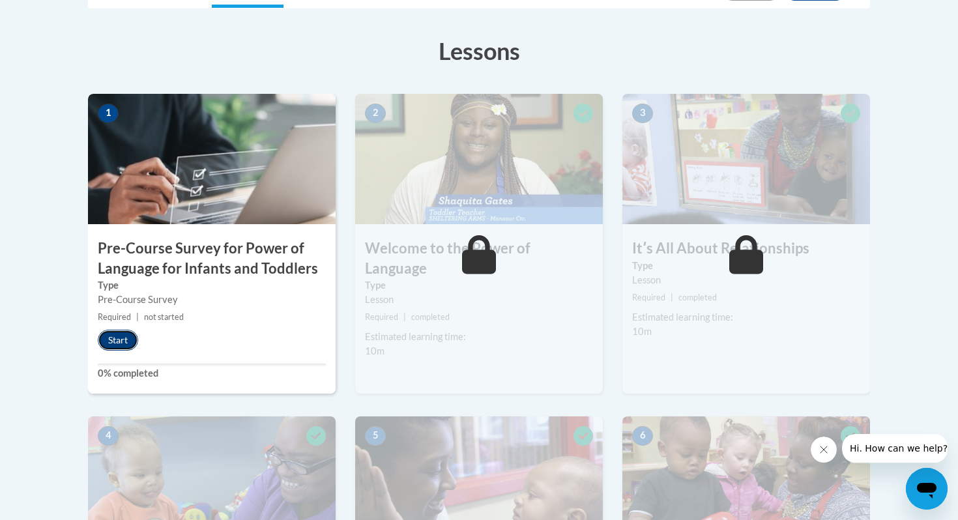
click at [126, 342] on button "Start" at bounding box center [118, 340] width 40 height 21
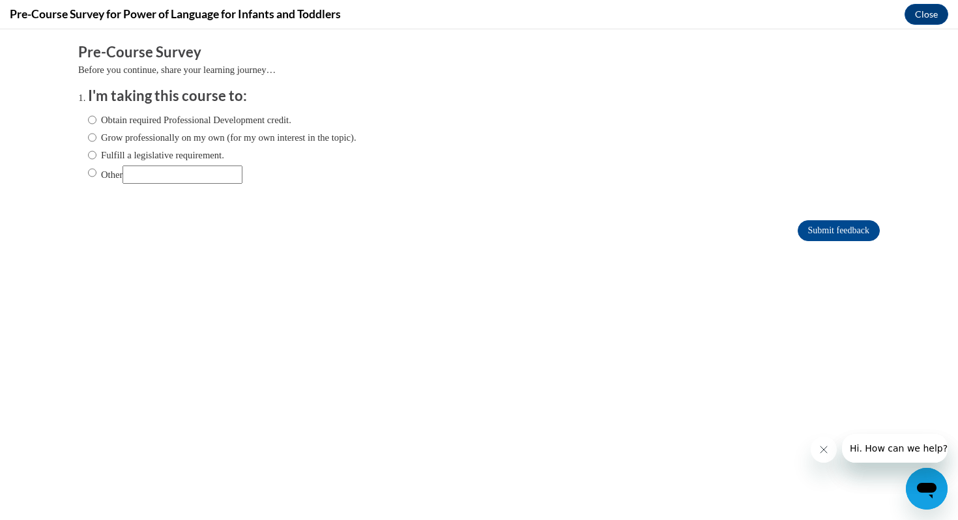
scroll to position [0, 0]
click at [95, 123] on input "Obtain required Professional Development credit." at bounding box center [92, 120] width 8 height 14
radio input "true"
click at [827, 225] on input "Submit feedback" at bounding box center [839, 230] width 82 height 21
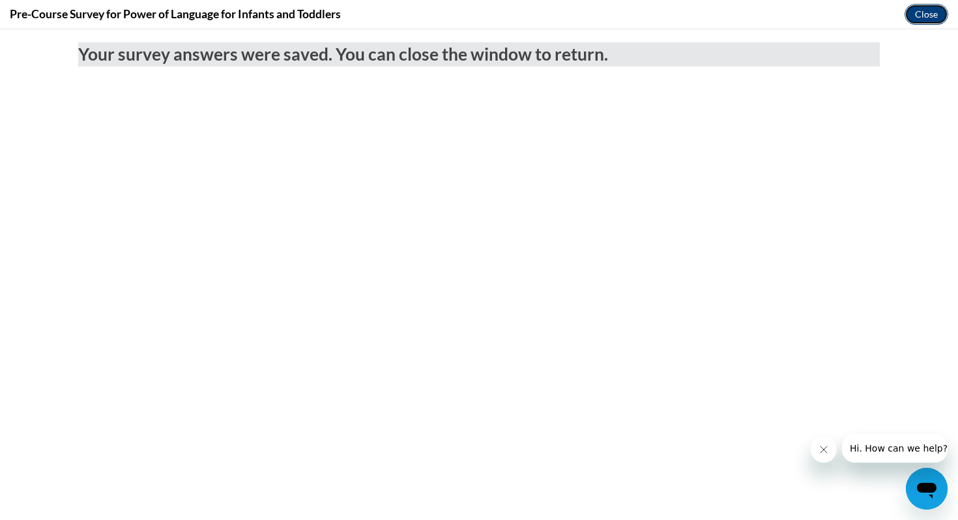
click at [918, 16] on button "Close" at bounding box center [927, 14] width 44 height 21
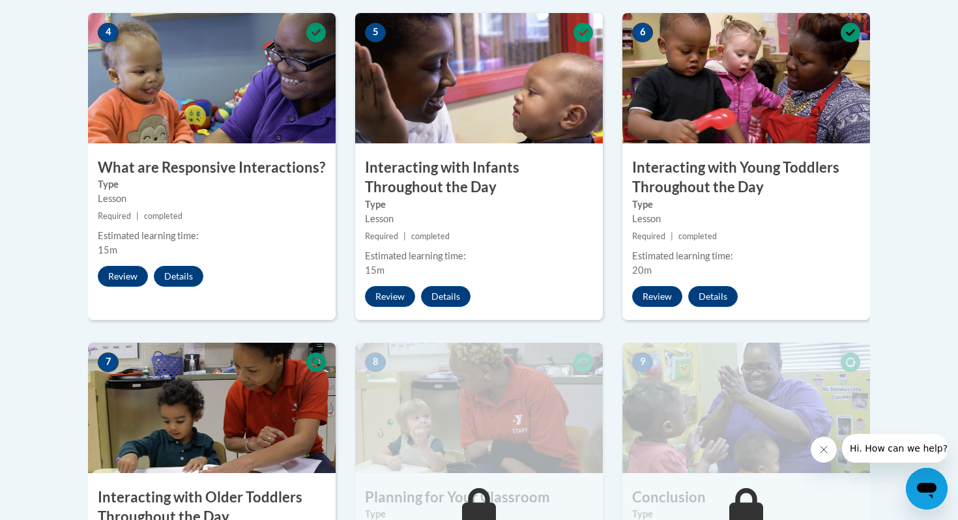
scroll to position [936, 0]
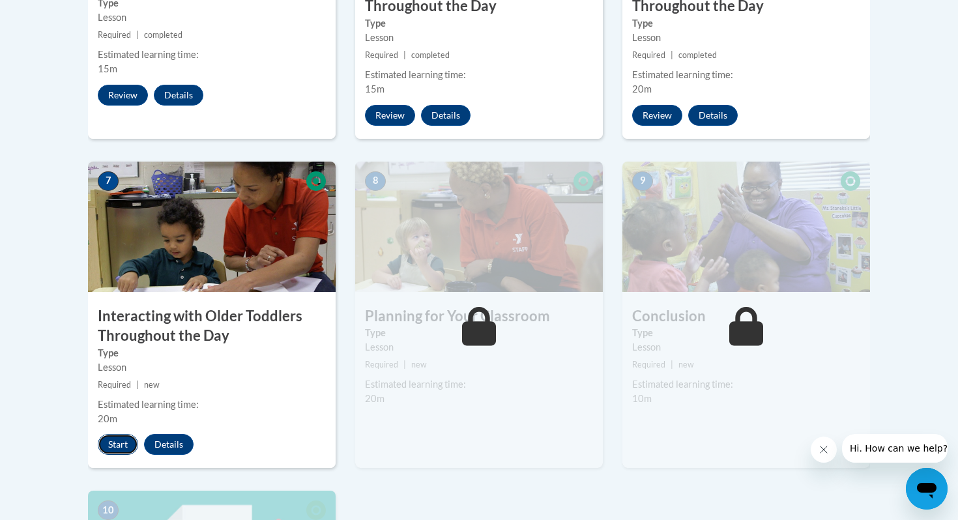
click at [123, 441] on button "Start" at bounding box center [118, 444] width 40 height 21
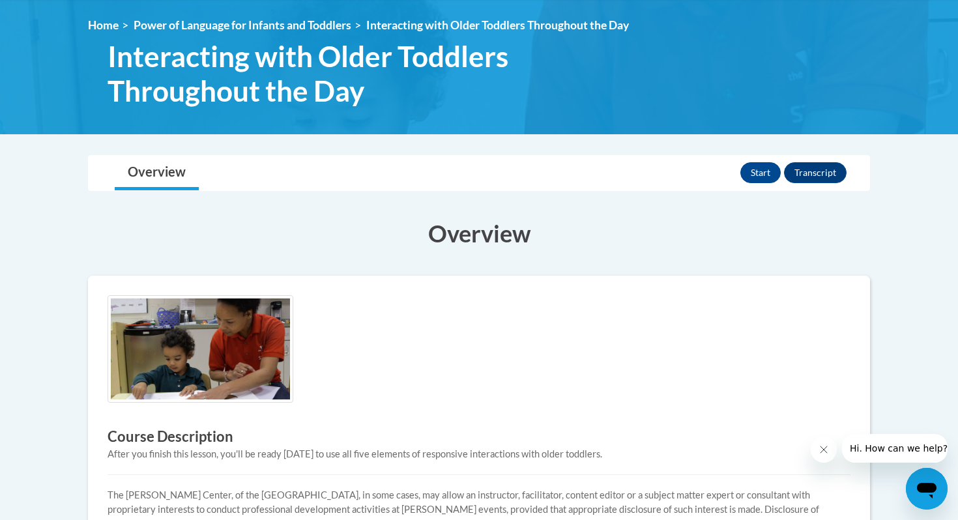
scroll to position [78, 0]
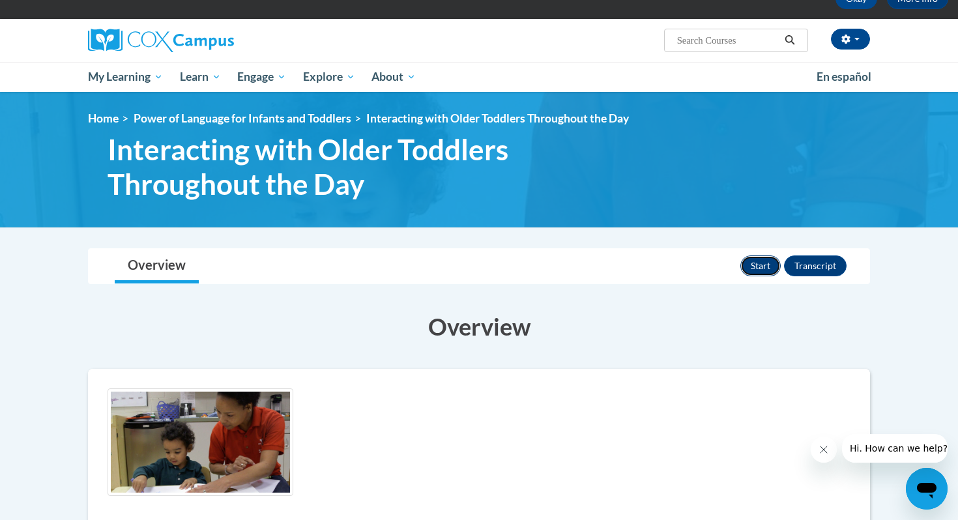
click at [762, 270] on button "Start" at bounding box center [760, 265] width 40 height 21
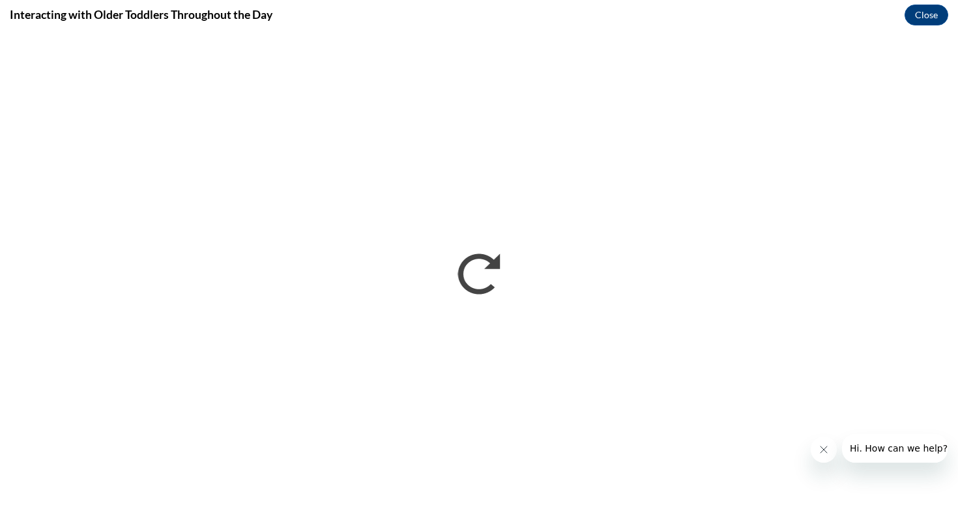
scroll to position [0, 0]
